Goal: Information Seeking & Learning: Learn about a topic

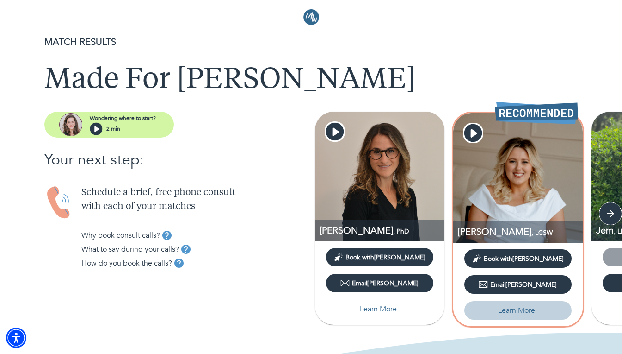
click at [503, 311] on p "Learn More" at bounding box center [516, 310] width 37 height 11
select select "2"
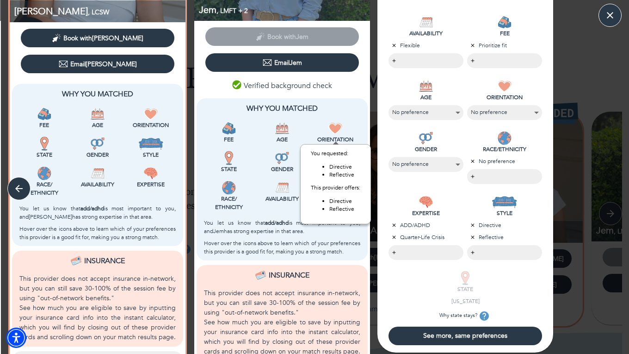
scroll to position [200, 0]
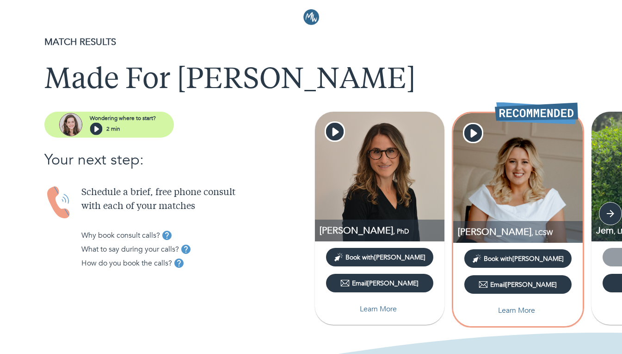
click at [385, 306] on p "Learn More" at bounding box center [378, 308] width 37 height 11
select select "2"
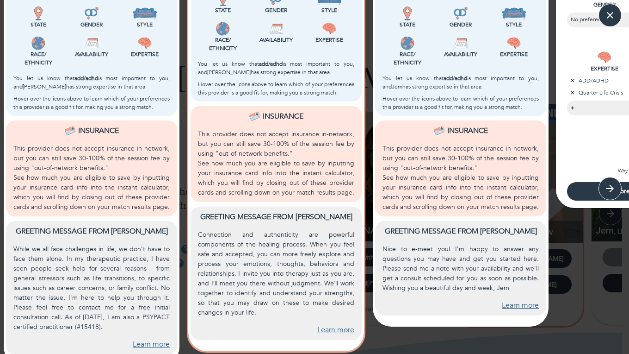
scroll to position [320, 0]
